Goal: Task Accomplishment & Management: Manage account settings

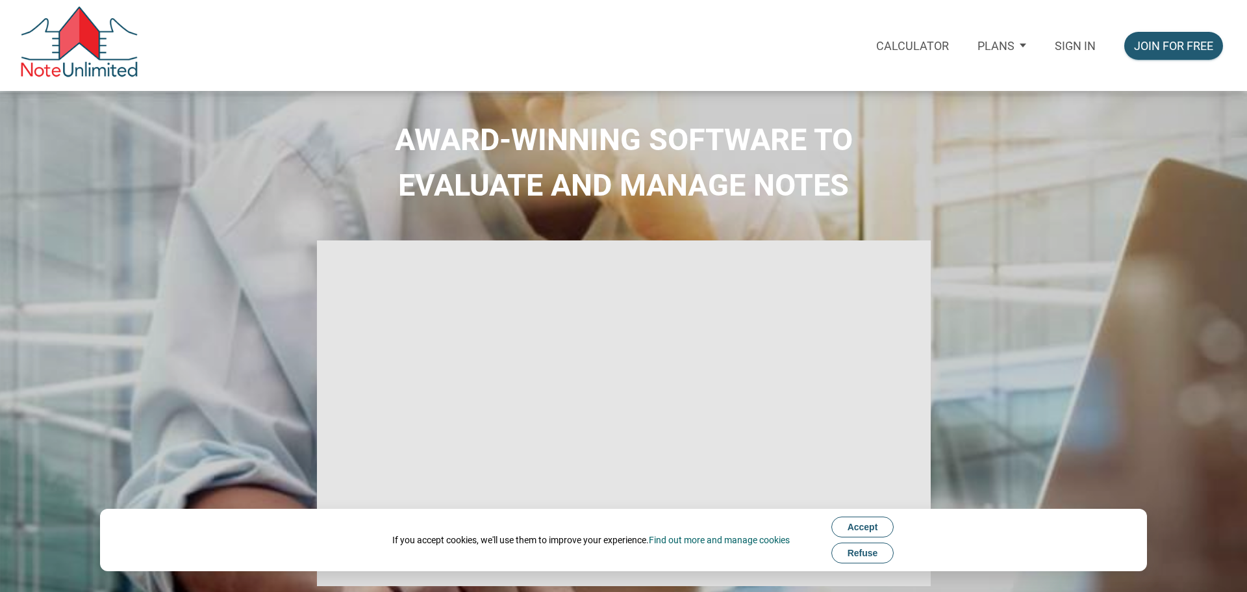
select select
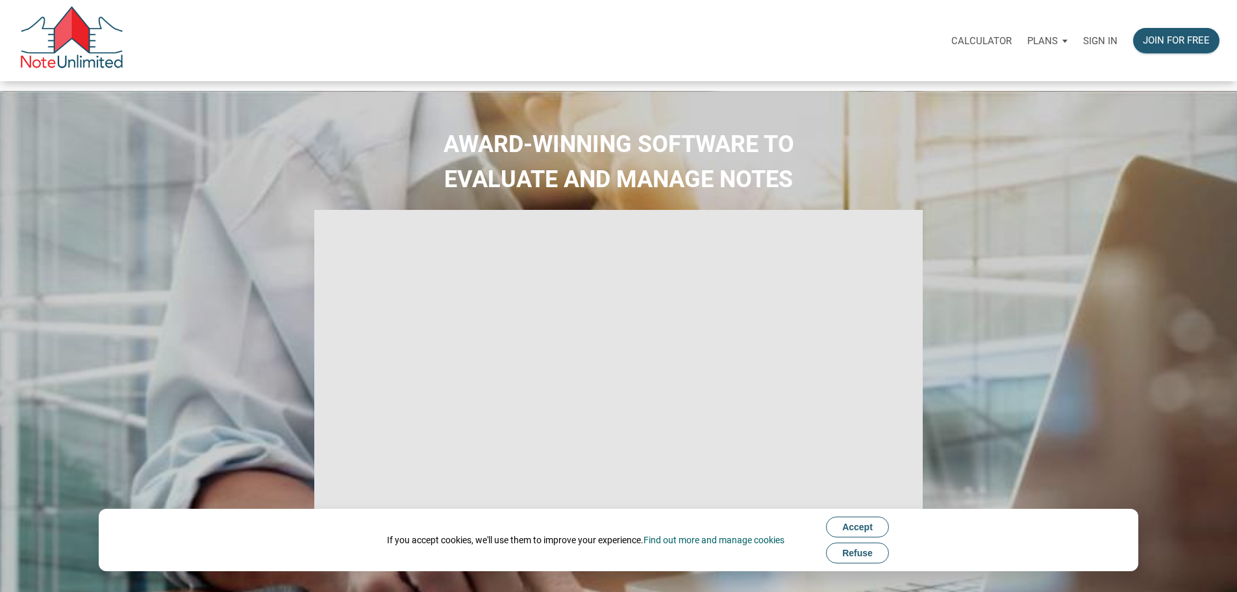
type input "Introduction to new features"
select select
click at [1083, 45] on p "Sign in" at bounding box center [1100, 41] width 34 height 12
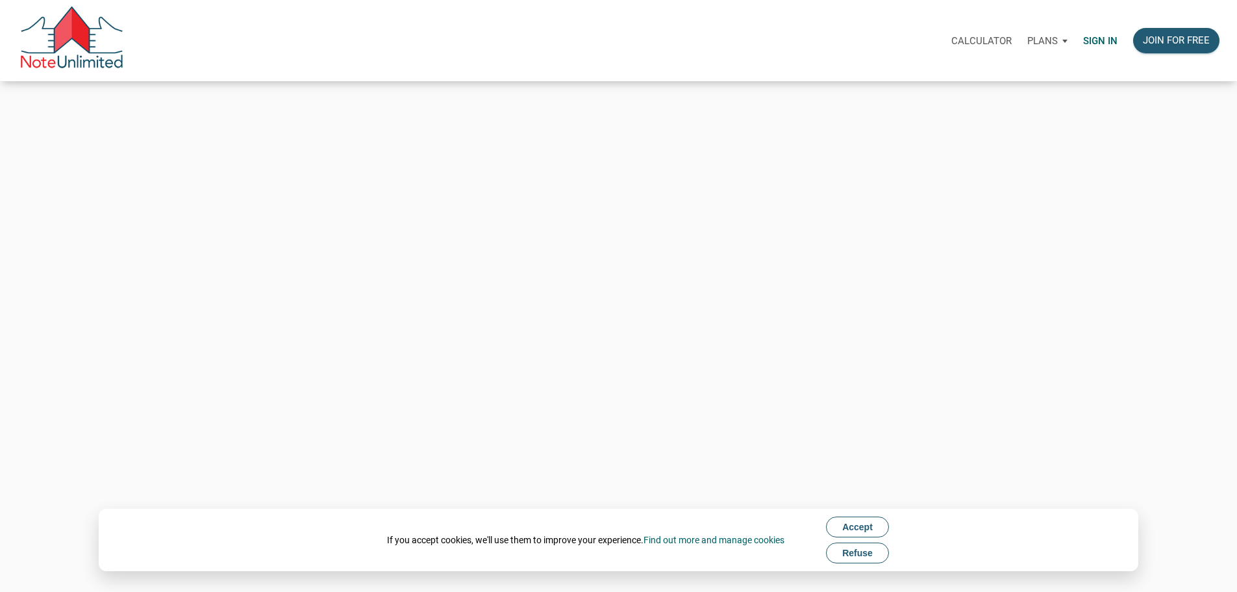
type input "[PERSON_NAME][EMAIL_ADDRESS][DOMAIN_NAME]"
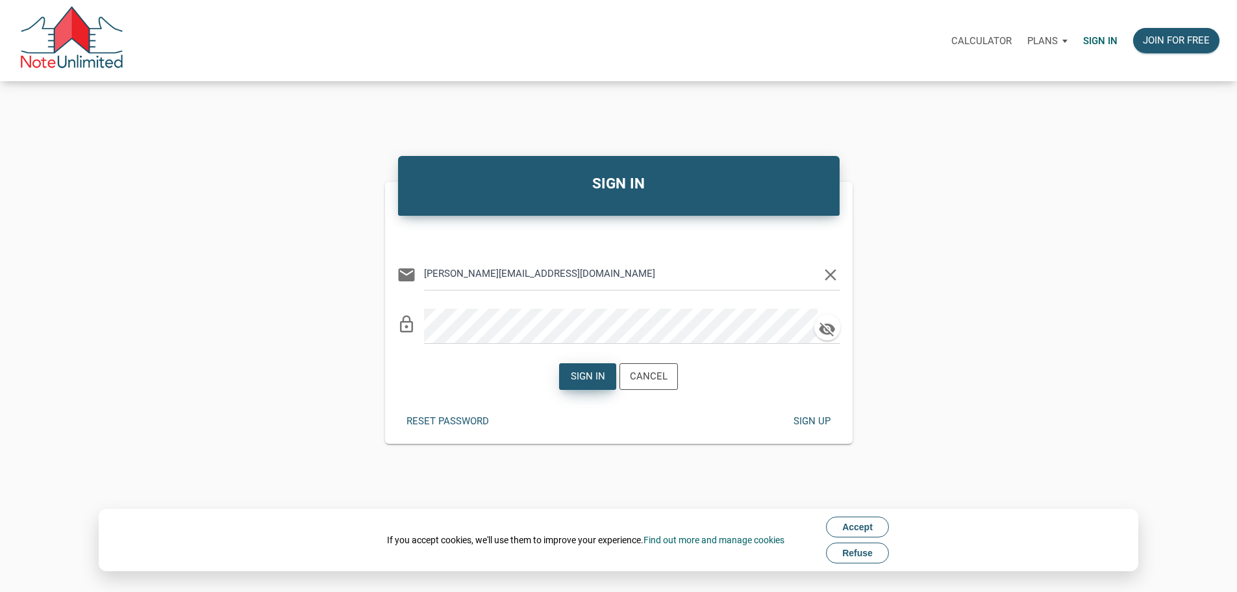
click at [589, 384] on div "Sign in" at bounding box center [588, 376] width 34 height 15
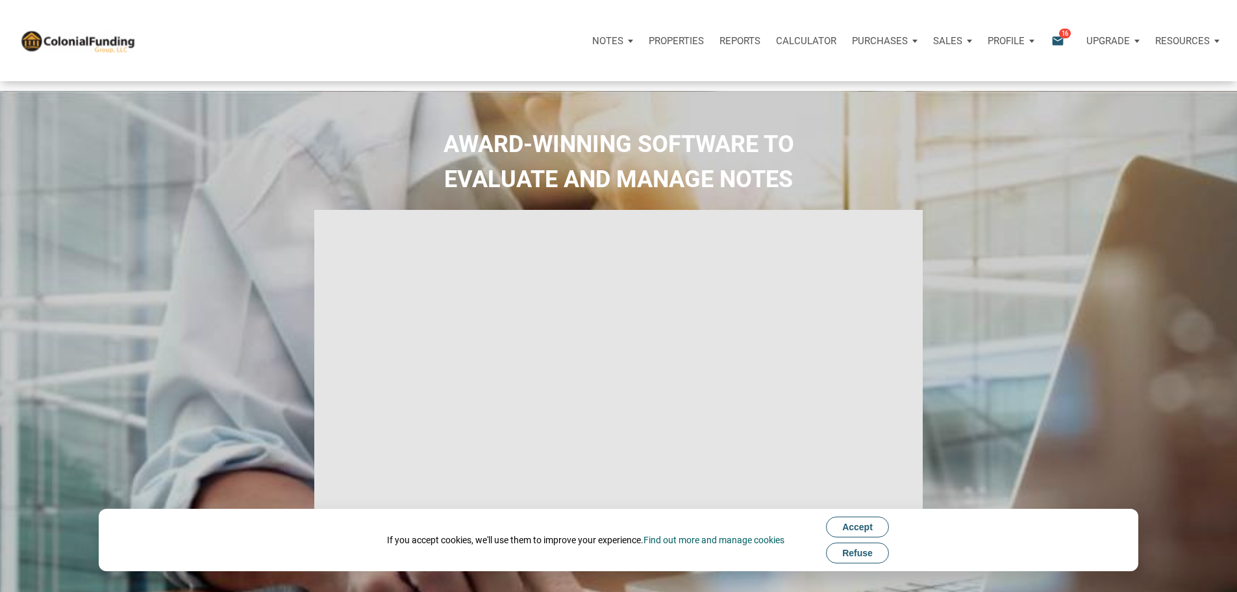
type input "Introduction to new features"
select select
click at [988, 44] on p "Profile" at bounding box center [1006, 41] width 37 height 12
click at [915, 86] on link "Settings" at bounding box center [976, 75] width 123 height 27
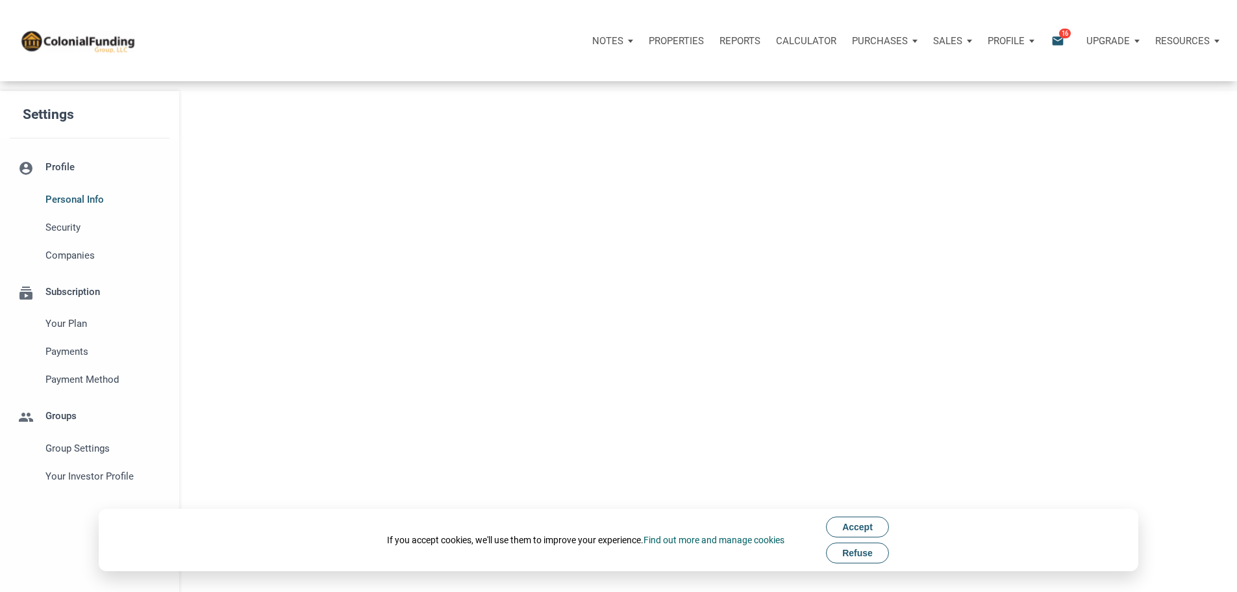
type input "[GEOGRAPHIC_DATA]"
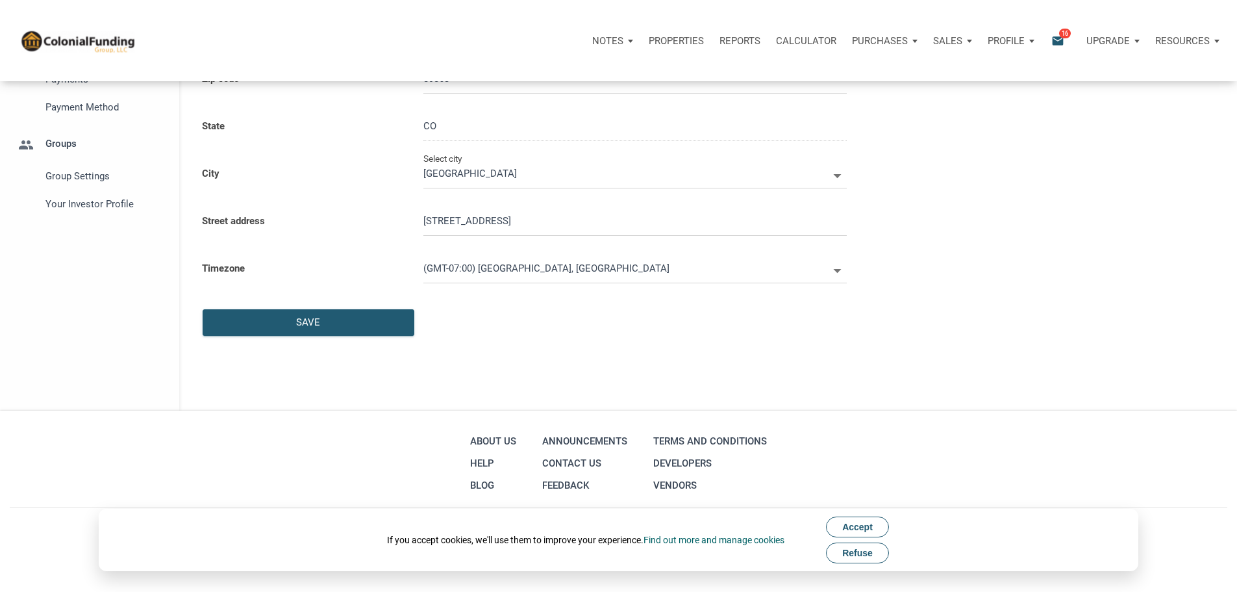
select select
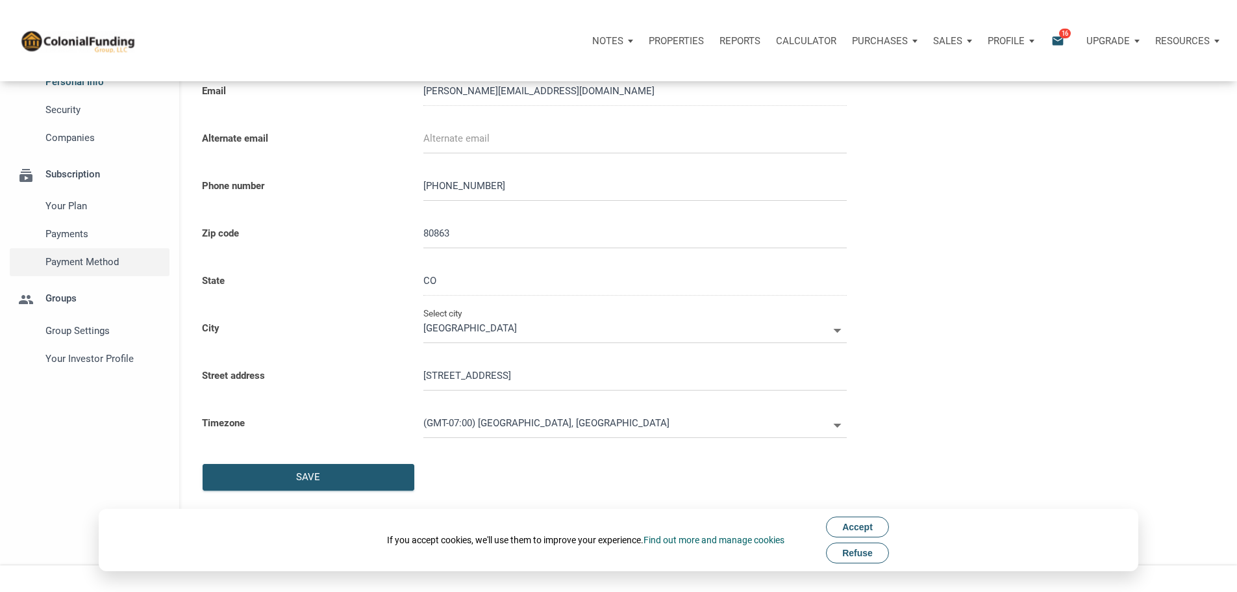
scroll to position [117, 0]
click at [79, 367] on span "Your Investor Profile" at bounding box center [104, 359] width 118 height 16
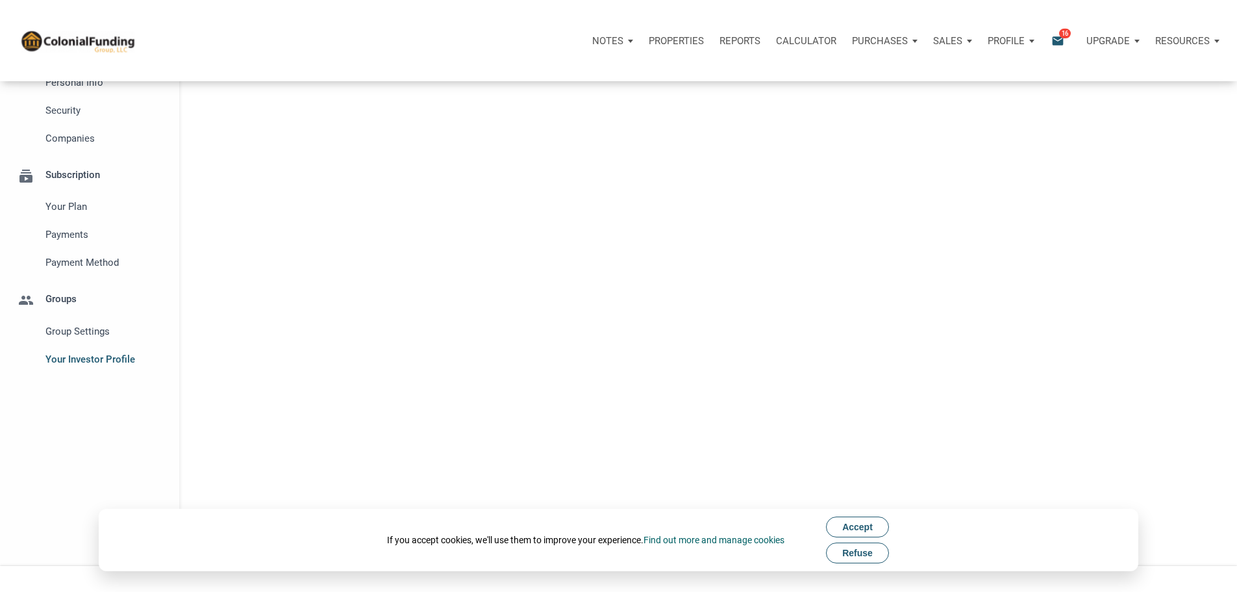
type input "Cash Flow - [DATE] Income"
select select
type input "$ 125,000"
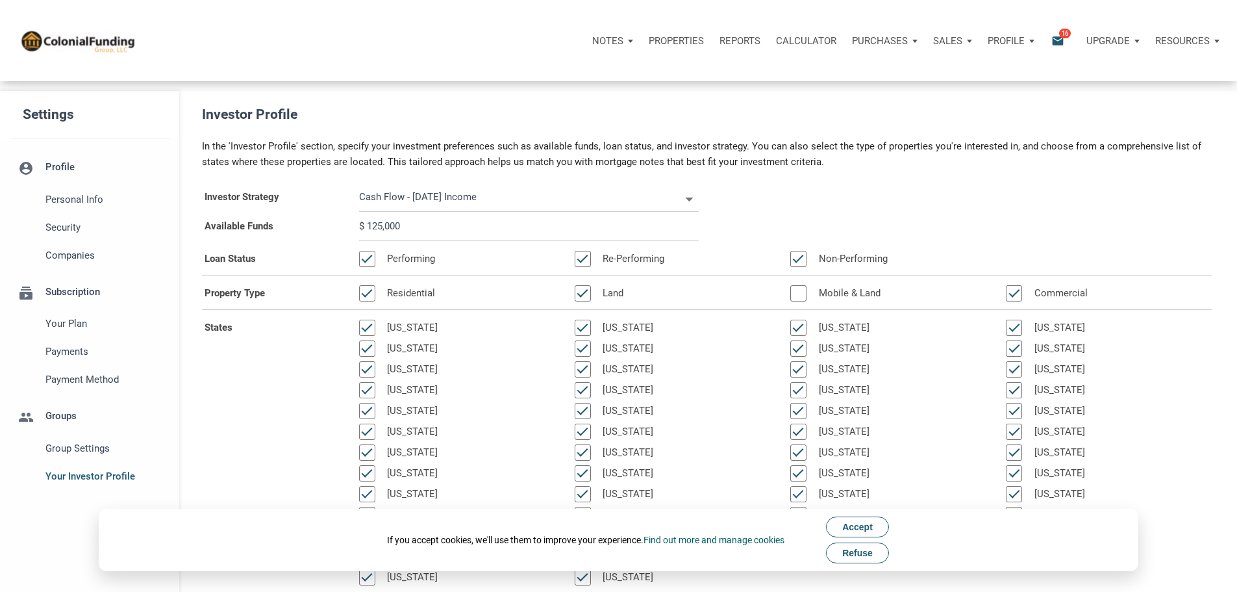
click at [433, 241] on input "$ 125,000" at bounding box center [529, 226] width 340 height 29
select select
type input "$ 12,500"
select select
type input "$ 1,250"
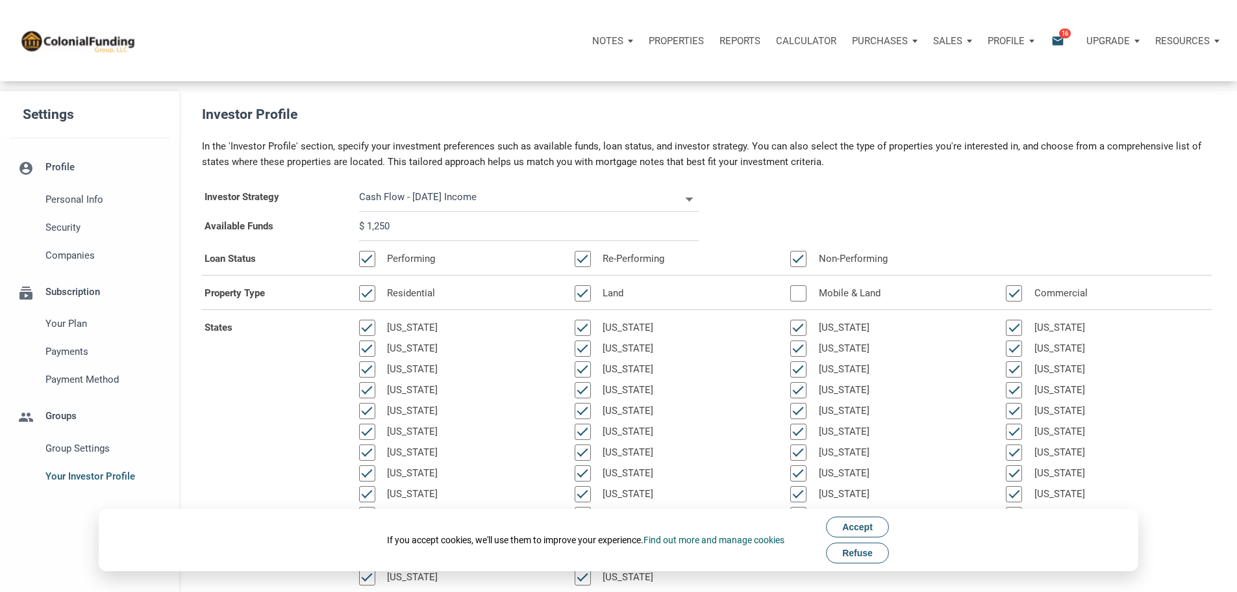
select select
type input "$ 125"
select select
type input "$ 12"
select select
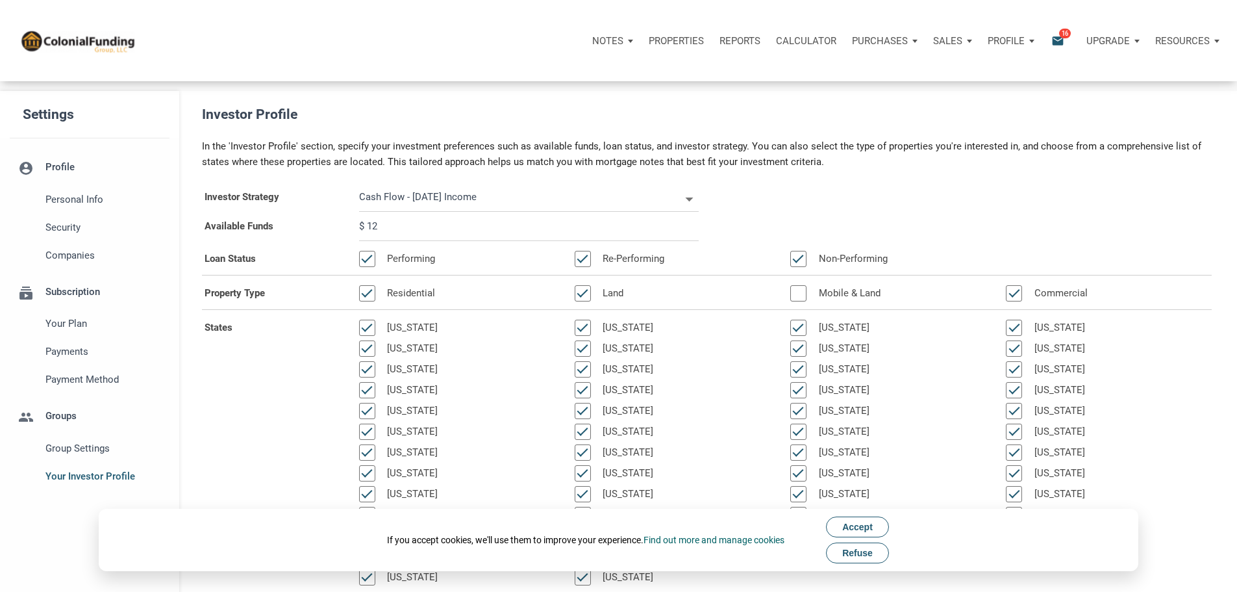
type input "$ 1"
select select
type input "$ 1"
select select
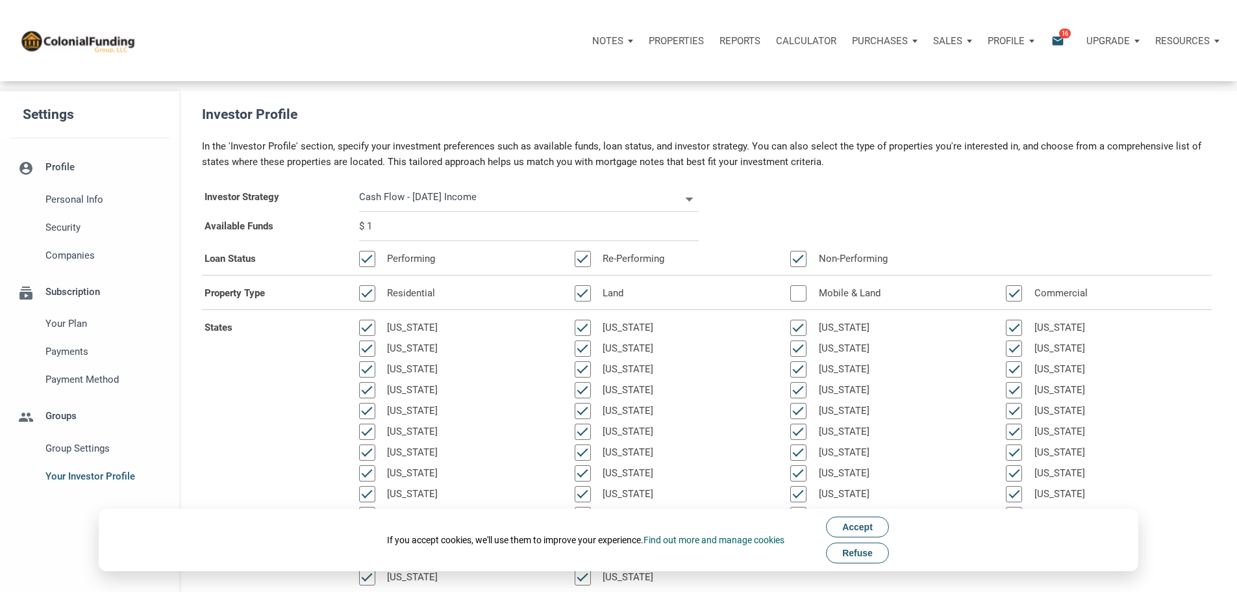
type input "$ 15"
select select
type input "$ 150"
select select
type input "$ 1,500"
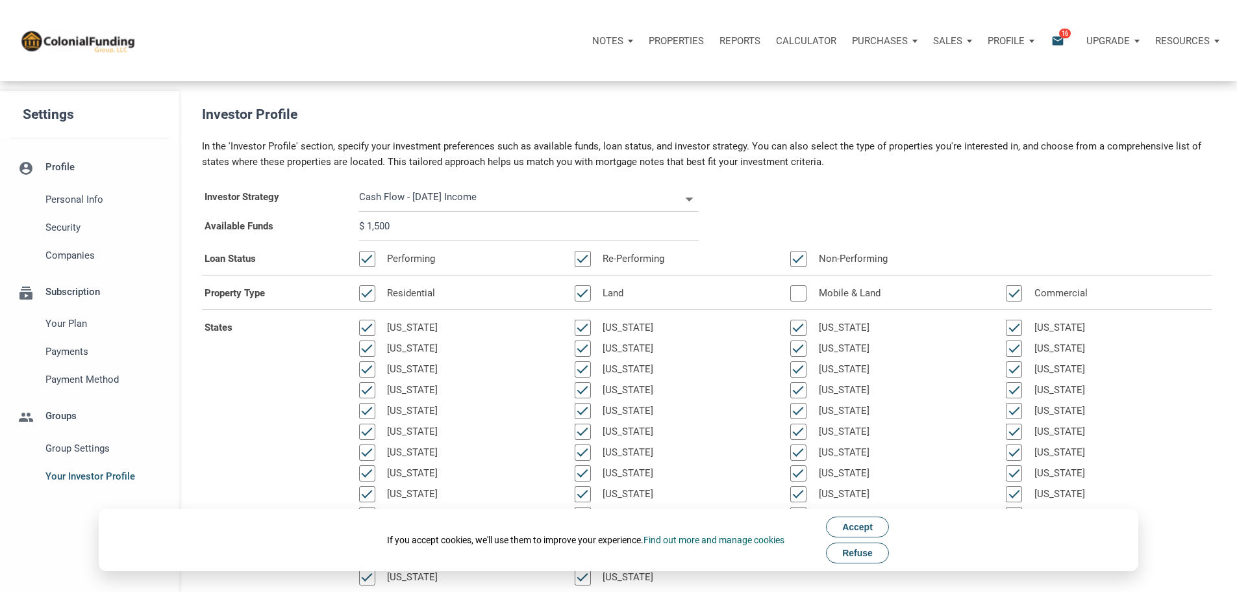
select select
type input "$ 15,000"
select select
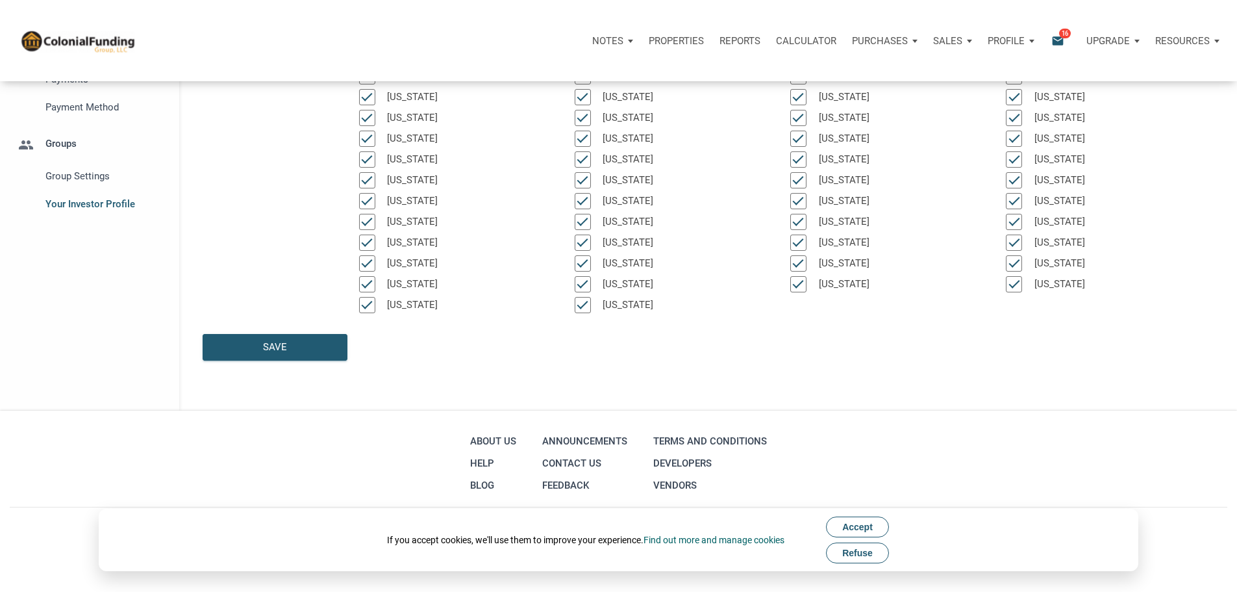
scroll to position [353, 0]
type input "$ 150,000"
click at [319, 334] on div "Save" at bounding box center [274, 346] width 143 height 25
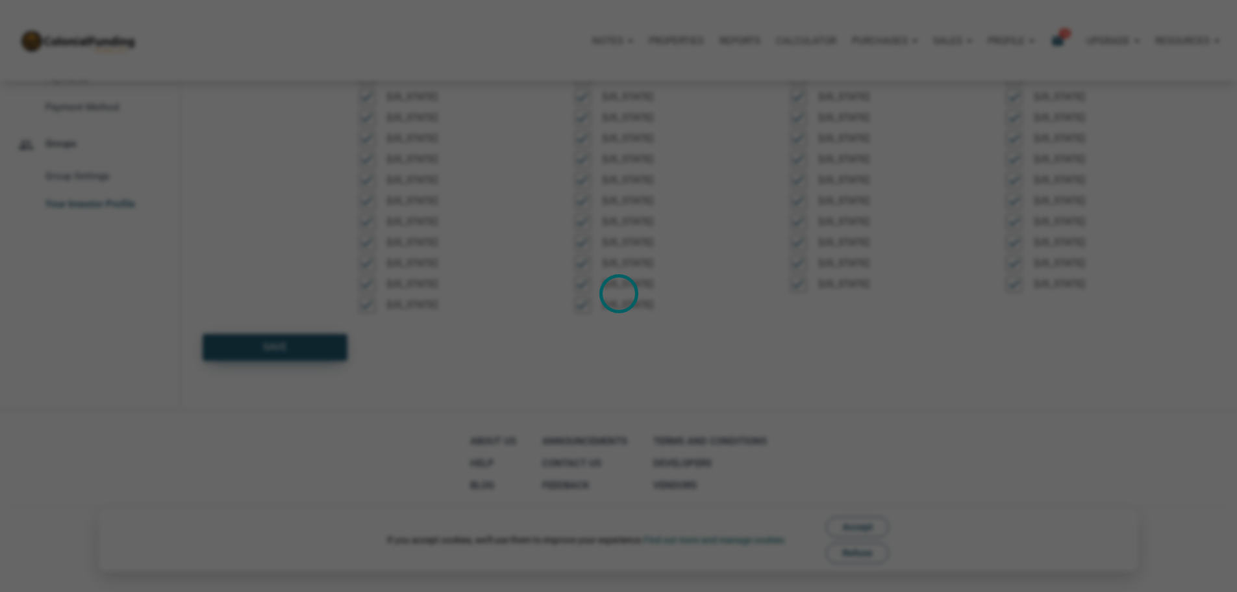
select select
type input "$ 150,000"
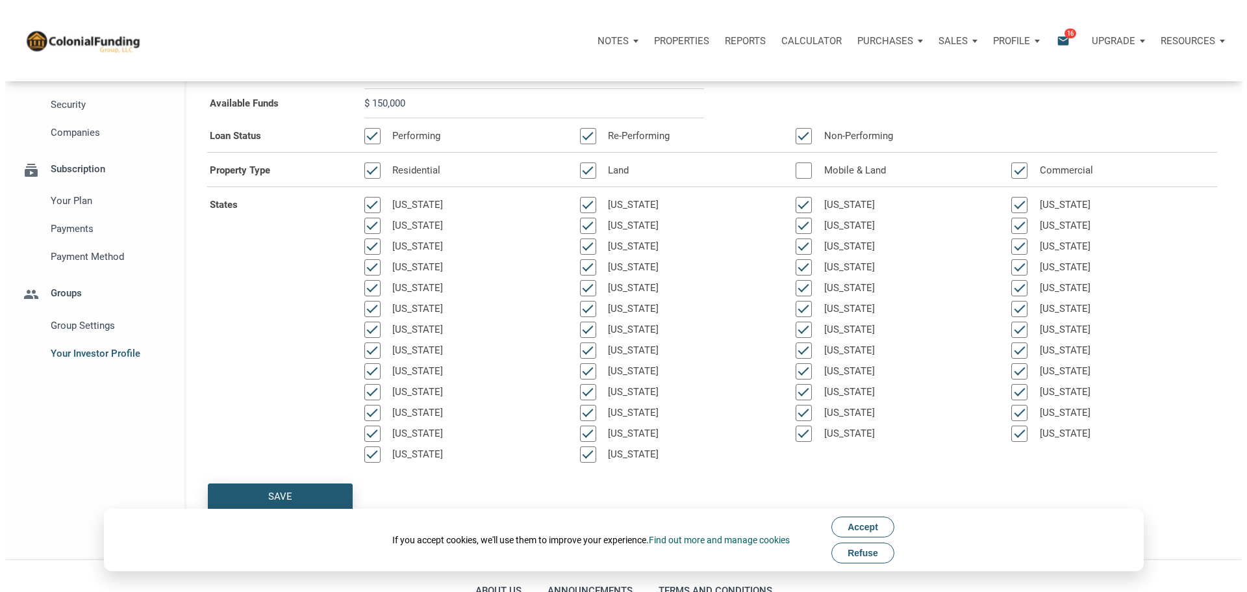
scroll to position [0, 0]
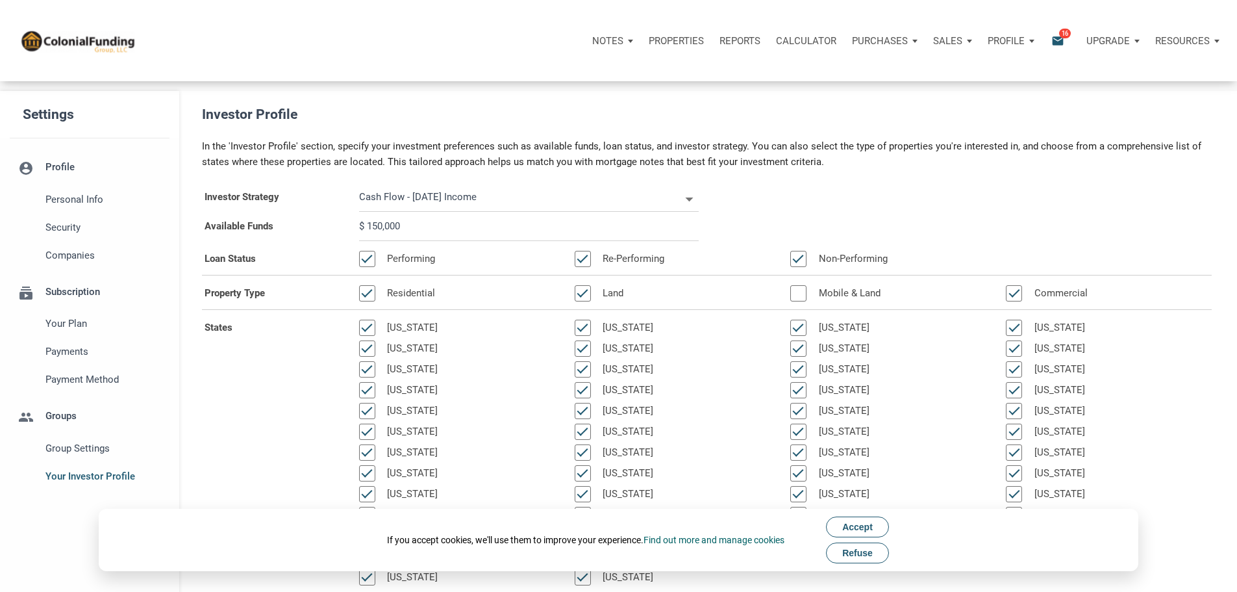
click at [1050, 48] on icon "email" at bounding box center [1058, 40] width 16 height 15
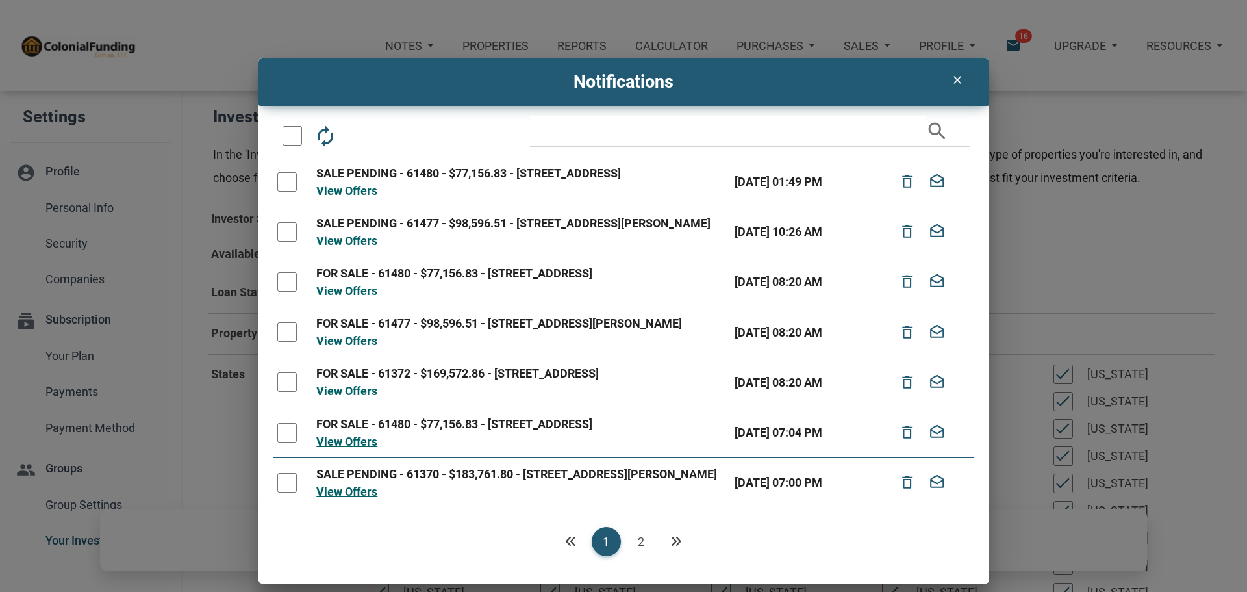
click at [953, 84] on icon "clear" at bounding box center [957, 79] width 16 height 13
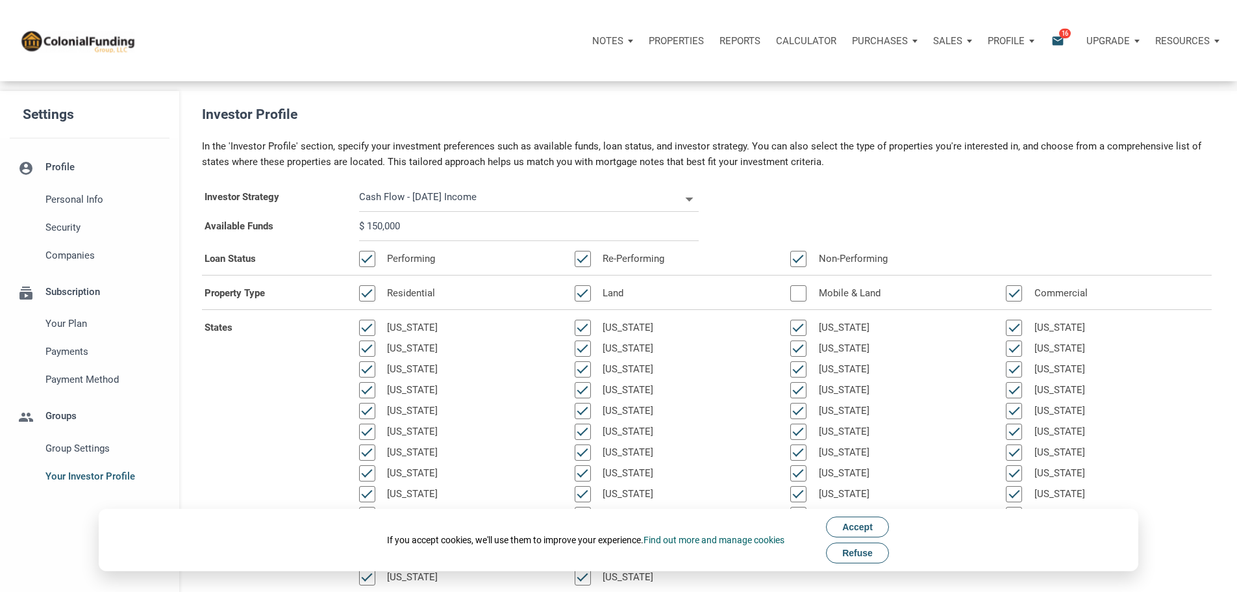
click at [584, 48] on div "Notes" at bounding box center [612, 40] width 56 height 39
drag, startPoint x: 355, startPoint y: 78, endPoint x: 362, endPoint y: 78, distance: 7.8
click at [514, 78] on link "Dashboard" at bounding box center [575, 75] width 123 height 27
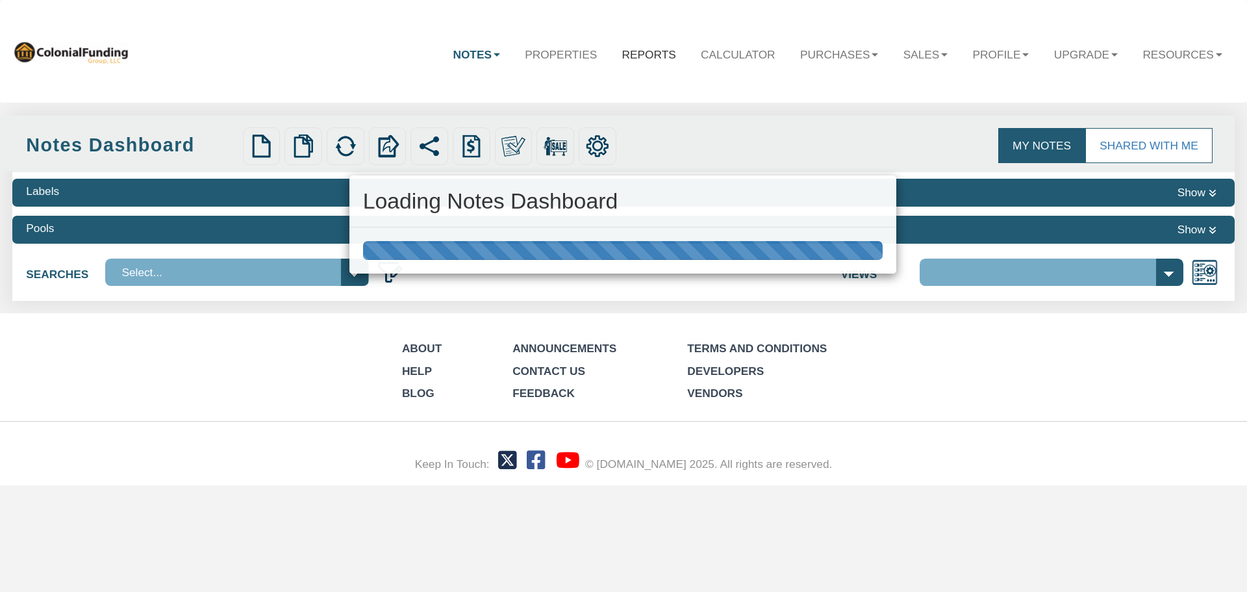
click at [630, 53] on div "Loading Notes Dashboard" at bounding box center [623, 296] width 1247 height 592
select select "316"
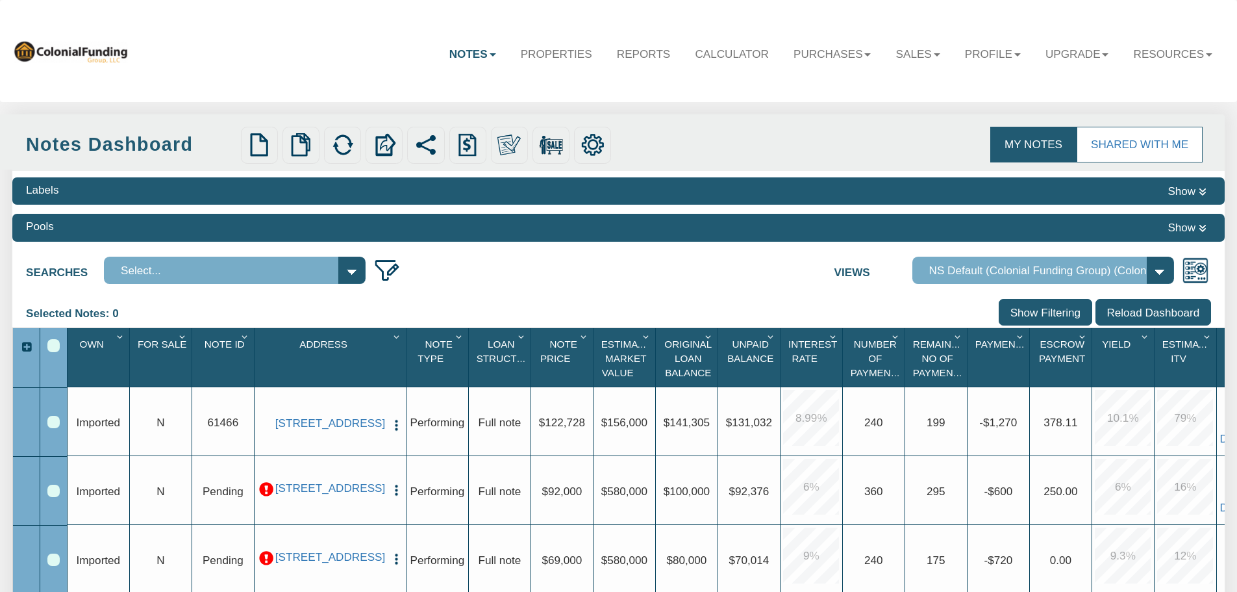
click at [381, 49] on div "Notes Dashboard Transactions Properties Reports Calculator Purchases Offers Ord…" at bounding box center [618, 50] width 1212 height 77
click at [827, 56] on b at bounding box center [830, 54] width 6 height 3
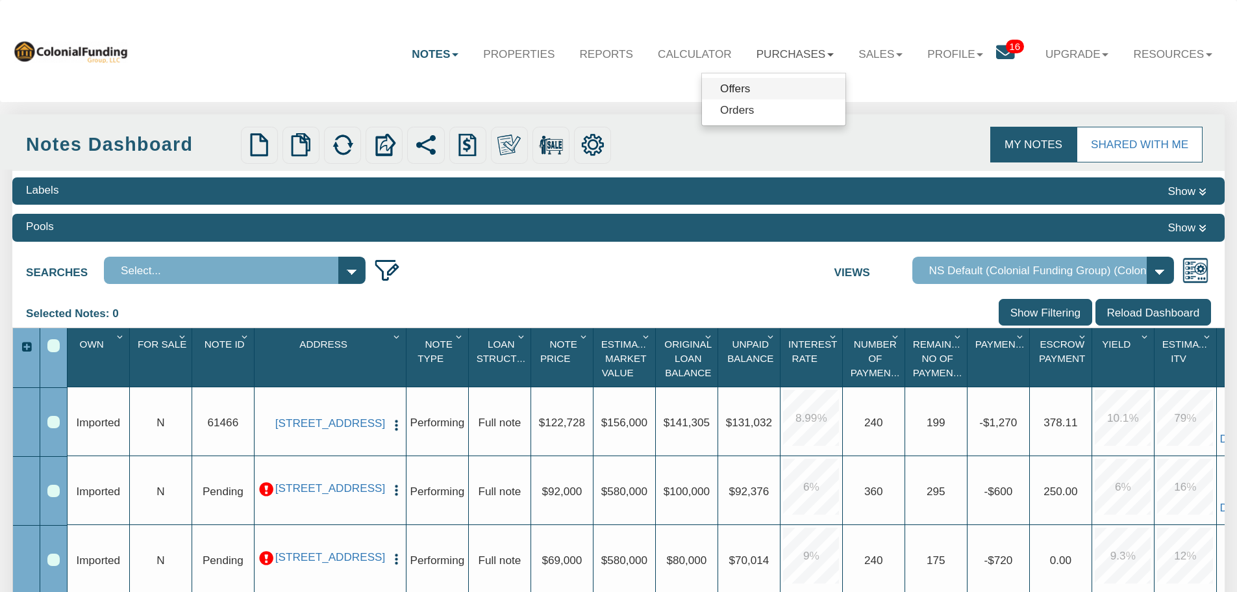
click at [714, 81] on link "Offers" at bounding box center [773, 88] width 143 height 21
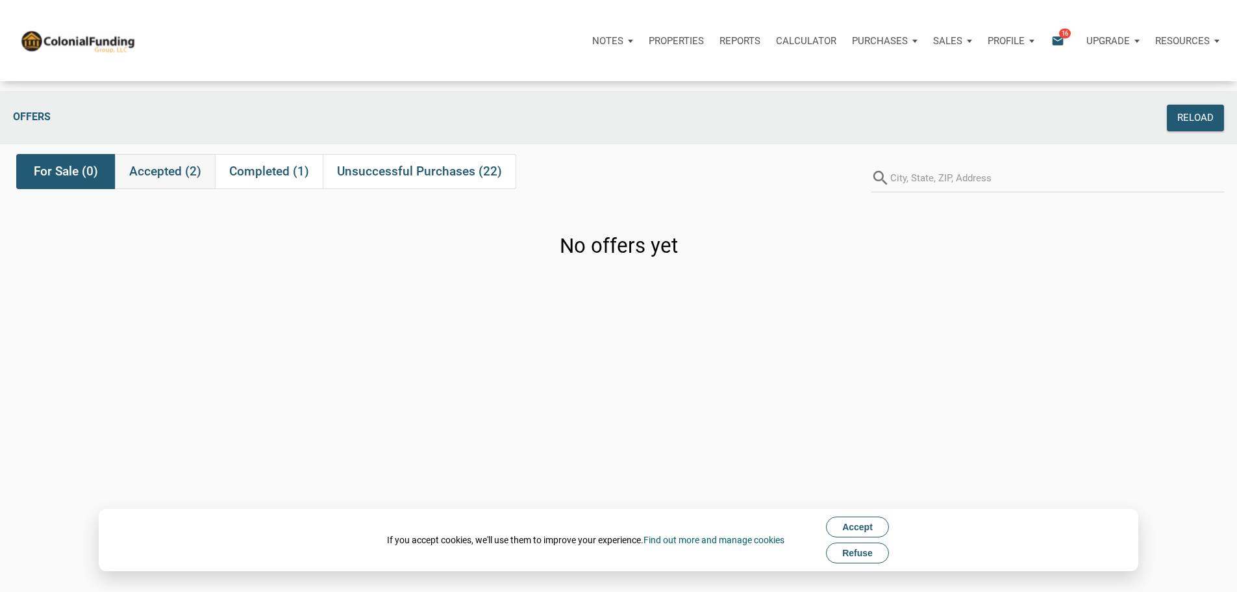
click at [189, 169] on span "Accepted (2)" at bounding box center [165, 172] width 72 height 16
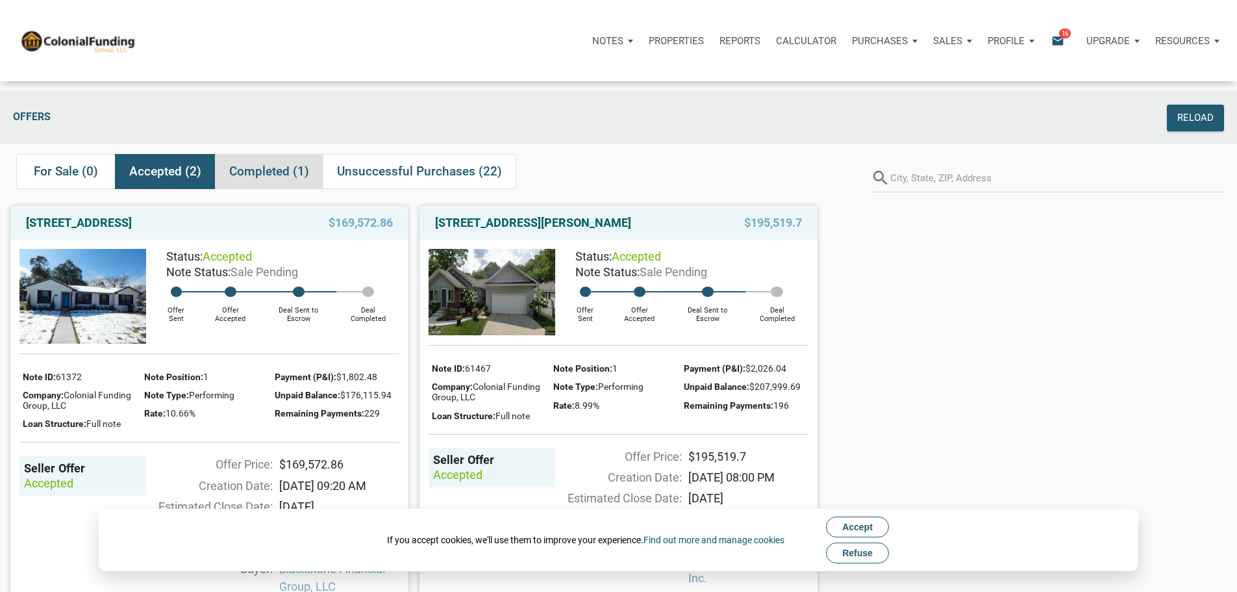
click at [275, 179] on span "Completed (1)" at bounding box center [269, 172] width 80 height 16
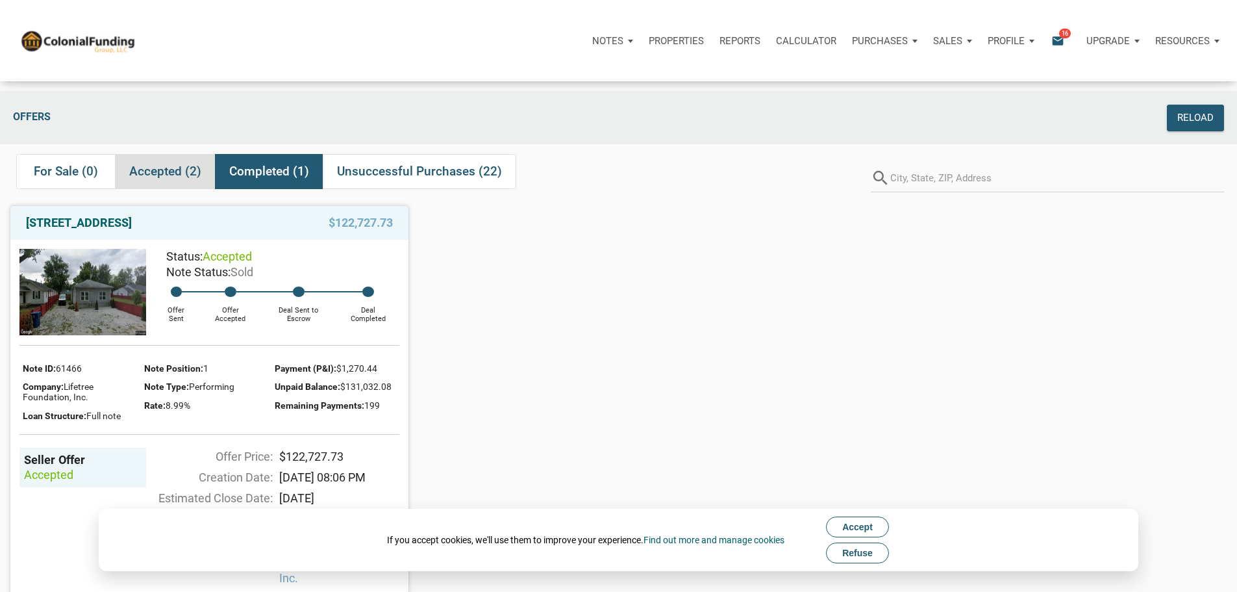
drag, startPoint x: 159, startPoint y: 178, endPoint x: 166, endPoint y: 182, distance: 8.1
click at [159, 178] on span "Accepted (2)" at bounding box center [165, 172] width 72 height 16
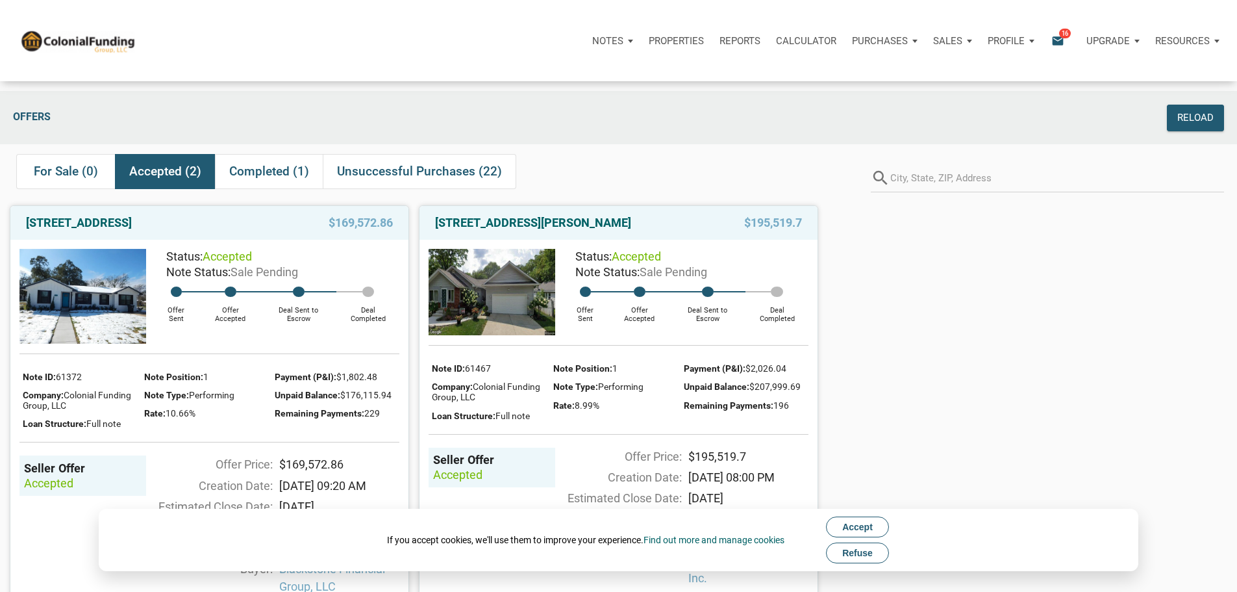
click at [641, 46] on div "Sales" at bounding box center [612, 40] width 56 height 39
click at [689, 104] on div "Offers Reload" at bounding box center [618, 117] width 1237 height 53
click at [277, 175] on span "Completed (1)" at bounding box center [269, 172] width 80 height 16
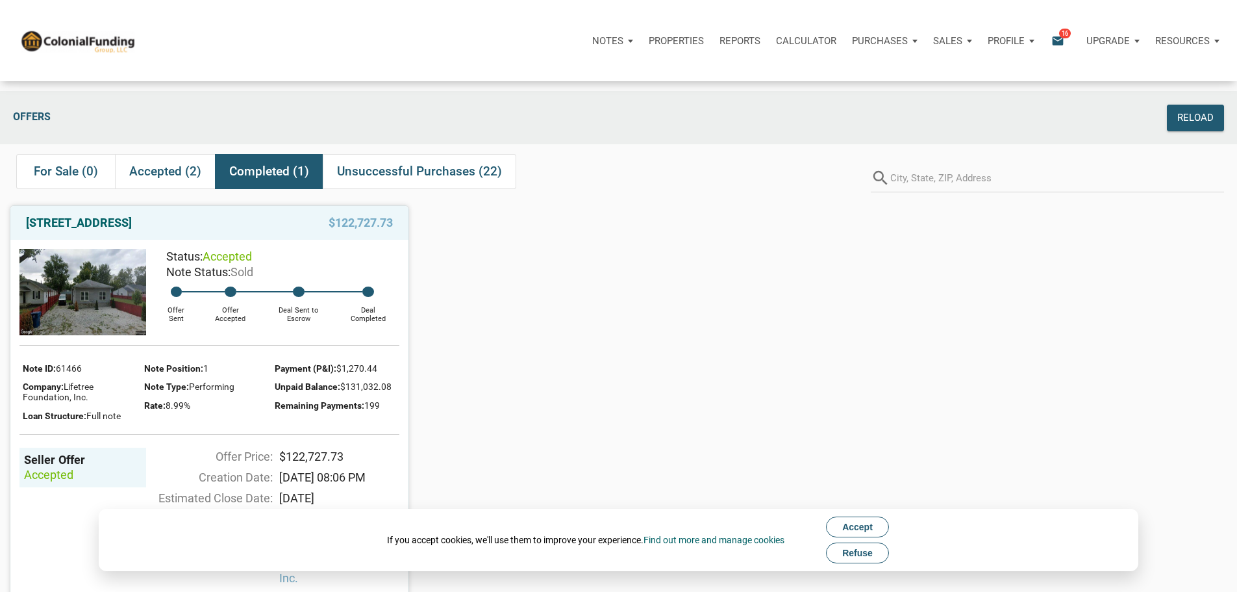
click at [1050, 45] on icon "email" at bounding box center [1058, 40] width 16 height 15
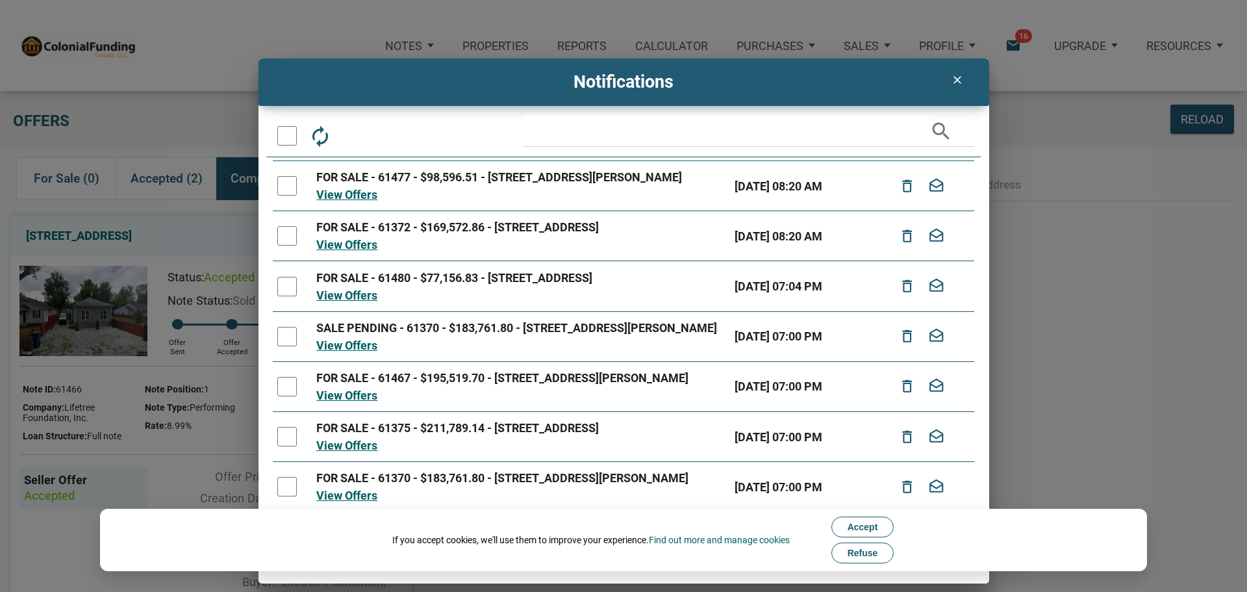
scroll to position [195, 0]
drag, startPoint x: 870, startPoint y: 555, endPoint x: 877, endPoint y: 551, distance: 7.3
click at [871, 554] on span "Refuse" at bounding box center [862, 552] width 31 height 10
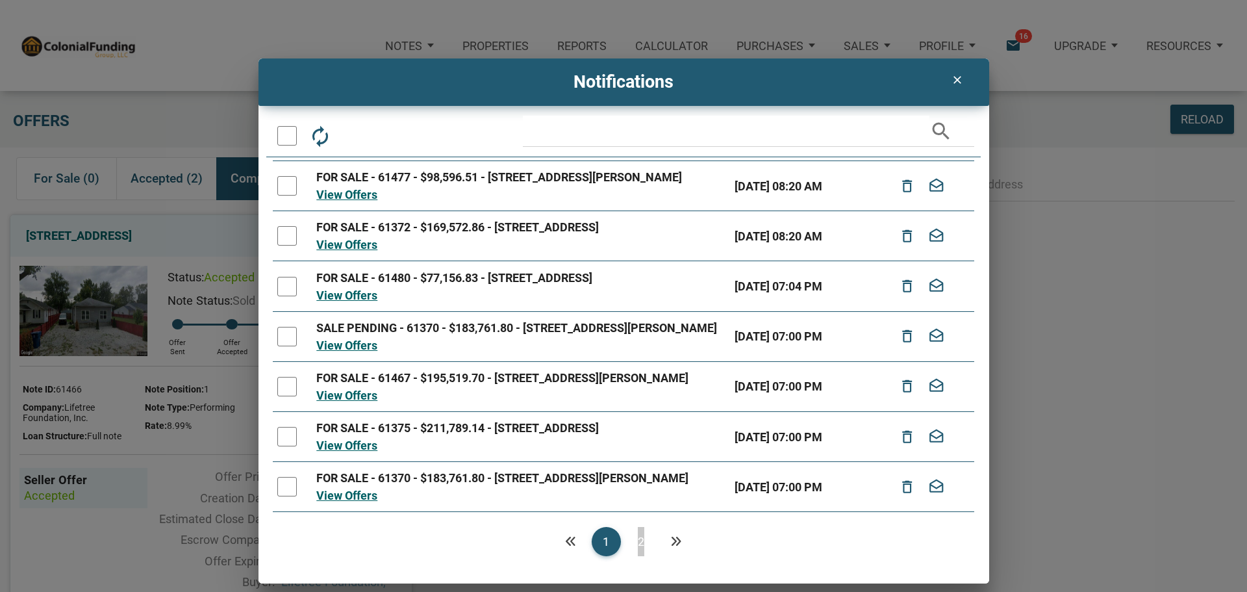
drag, startPoint x: 640, startPoint y: 541, endPoint x: 685, endPoint y: 539, distance: 44.8
click at [641, 541] on link "2" at bounding box center [641, 541] width 29 height 29
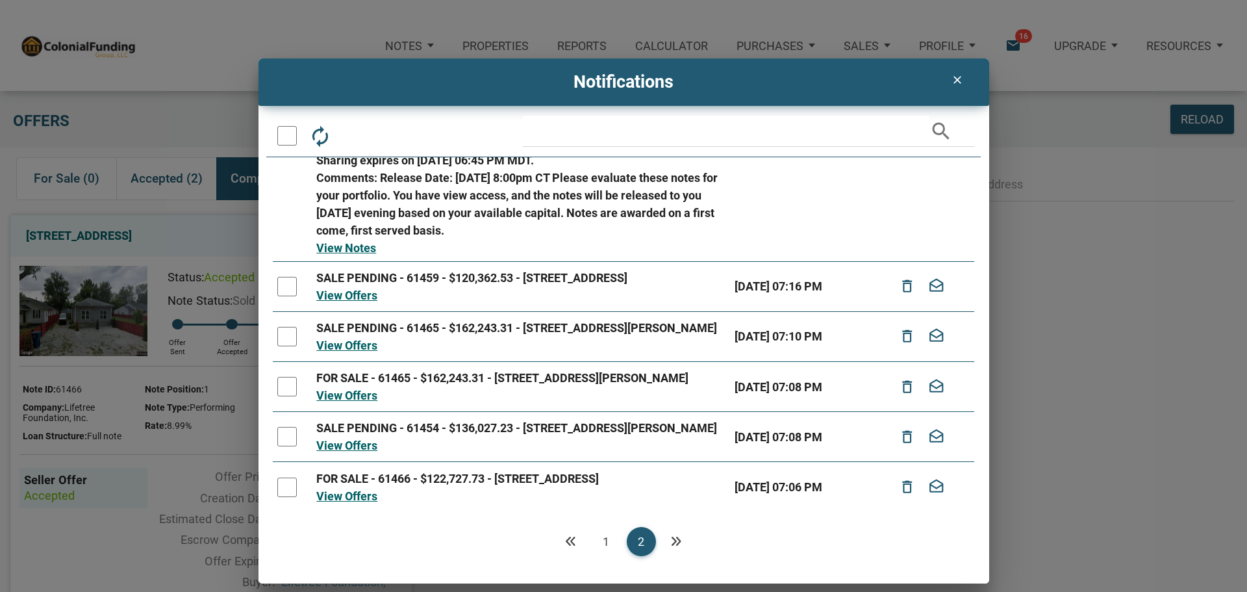
scroll to position [335, 0]
drag, startPoint x: 605, startPoint y: 542, endPoint x: 612, endPoint y: 538, distance: 8.1
click at [606, 542] on link "1" at bounding box center [606, 541] width 29 height 29
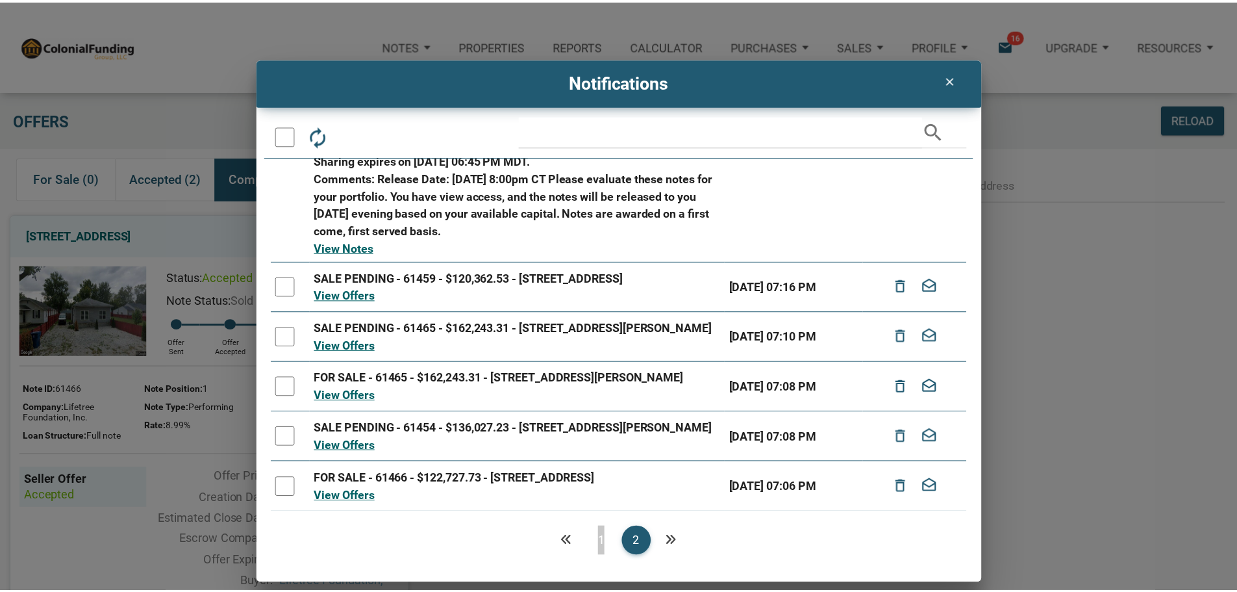
scroll to position [0, 0]
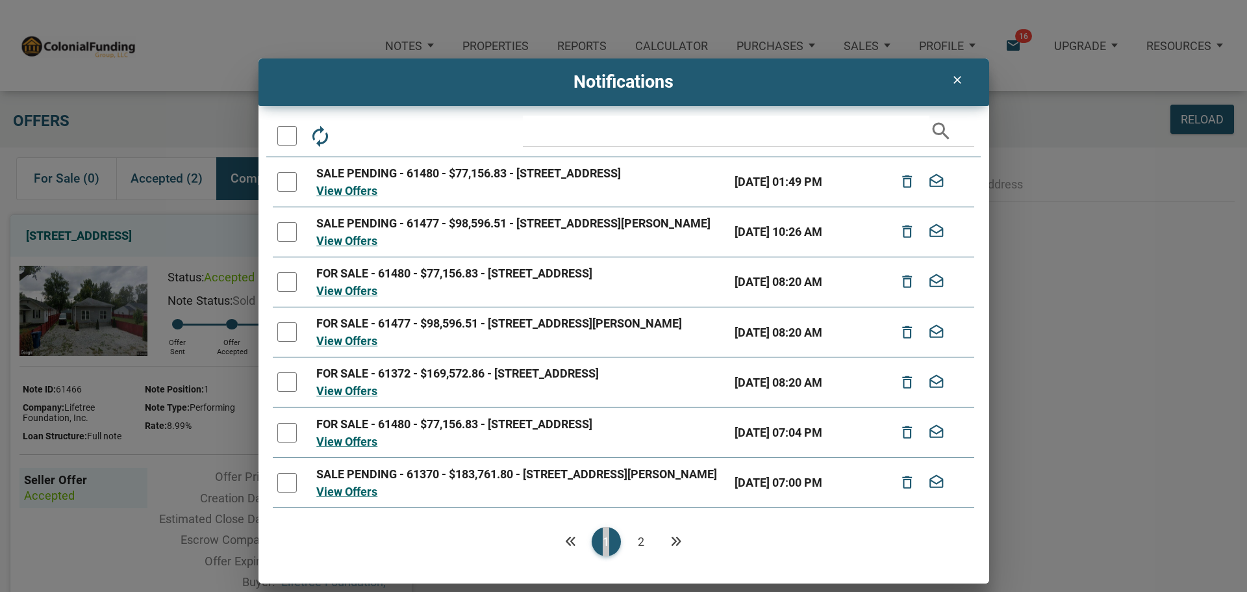
click at [962, 83] on icon "clear" at bounding box center [957, 79] width 16 height 13
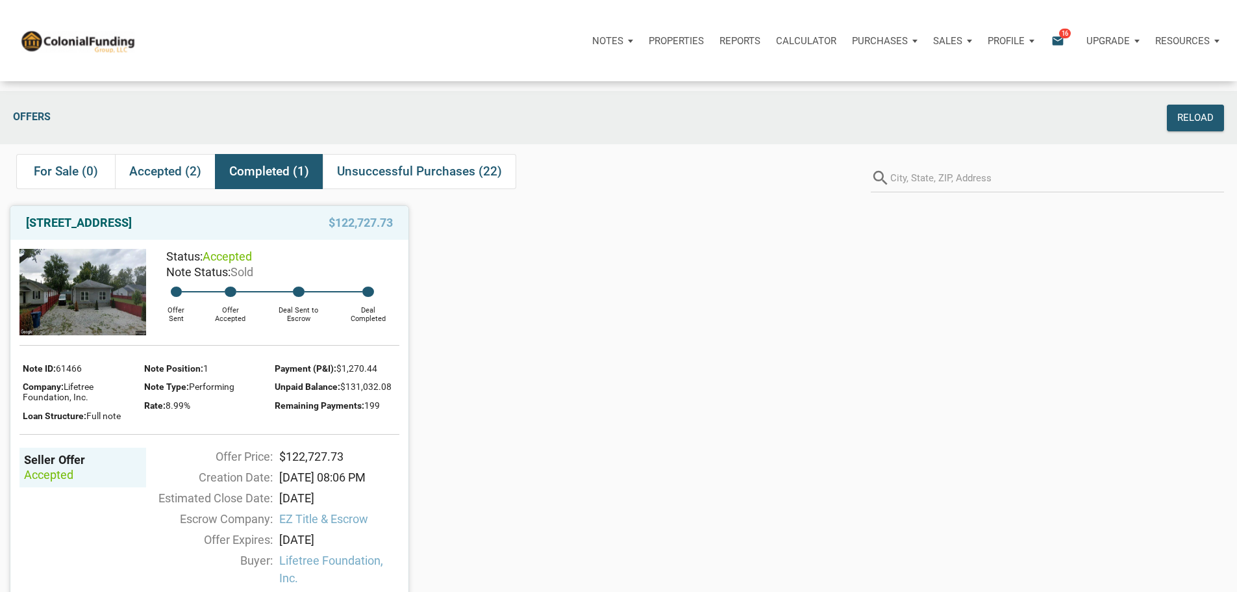
click at [980, 47] on div "Profile" at bounding box center [1011, 40] width 62 height 39
click at [730, 149] on div "Offers Reload For Sale (0) Accepted (2) Completed (1) Unsuccessful Purchases (2…" at bounding box center [618, 401] width 1237 height 621
